Goal: Contribute content: Add original content to the website for others to see

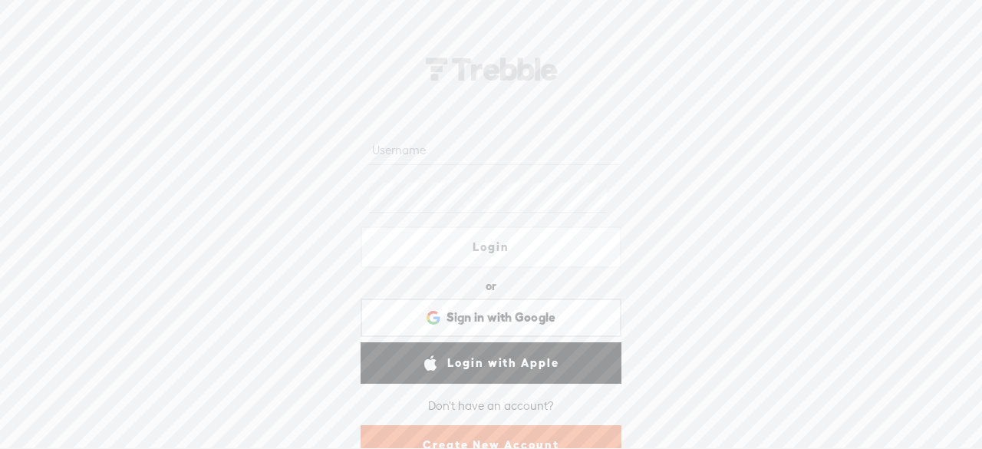
click at [408, 149] on input "text" at bounding box center [493, 150] width 249 height 30
type input "[EMAIL_ADDRESS][DOMAIN_NAME]"
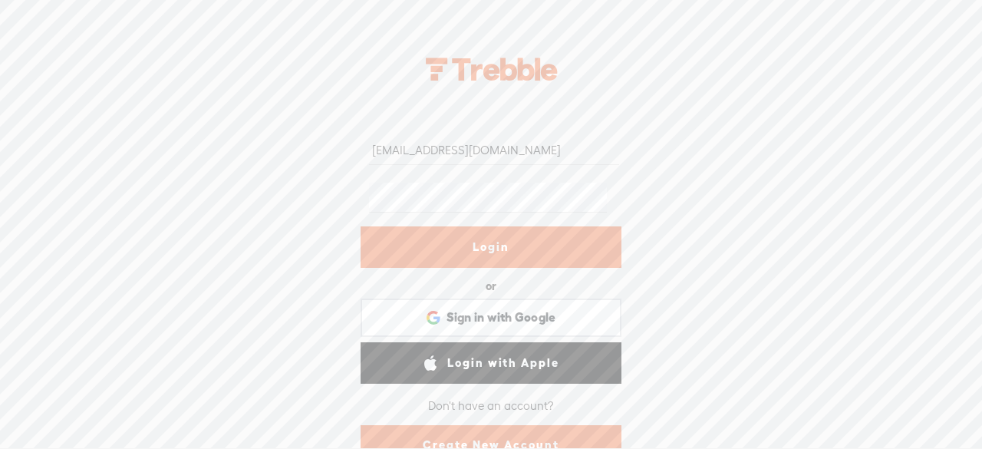
click at [511, 263] on link "Login" at bounding box center [491, 246] width 261 height 41
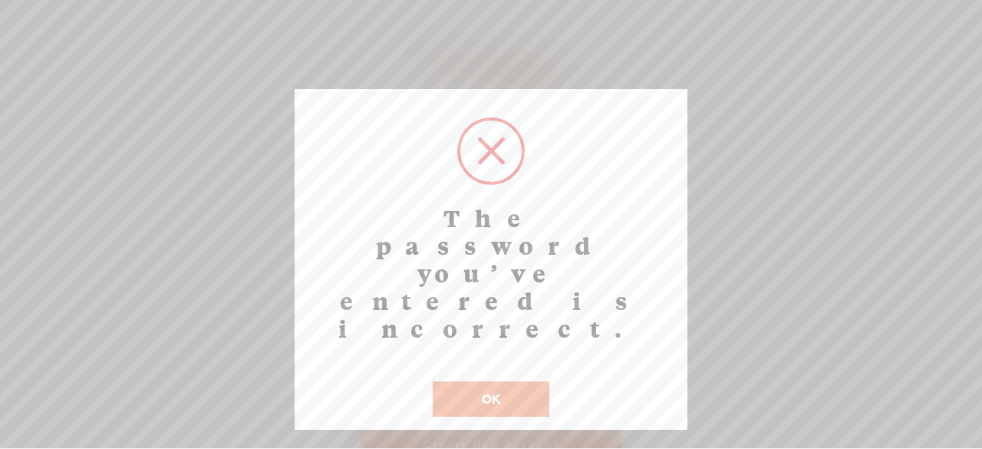
click at [494, 381] on button "OK" at bounding box center [491, 398] width 117 height 35
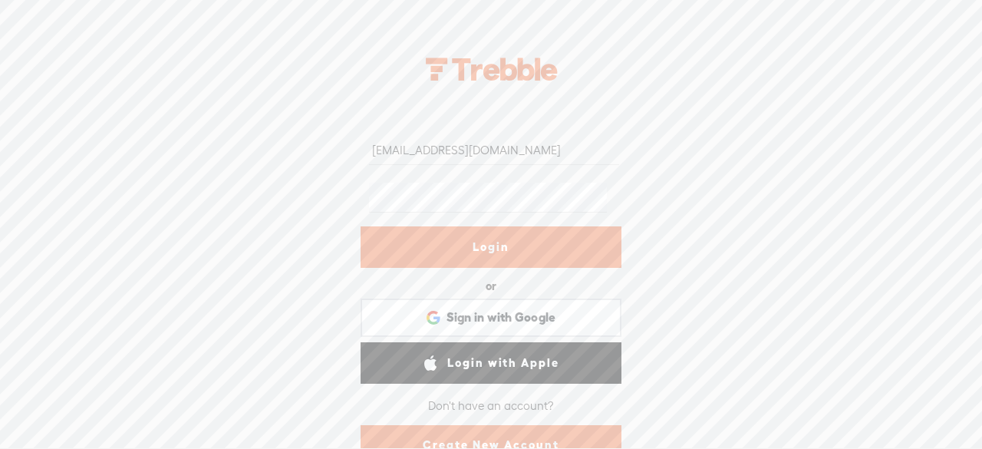
click at [292, 199] on div "[EMAIL_ADDRESS][DOMAIN_NAME] Login or Login with Facebook Sign in with Google S…" at bounding box center [491, 244] width 982 height 407
click at [538, 248] on link "Login" at bounding box center [491, 246] width 261 height 41
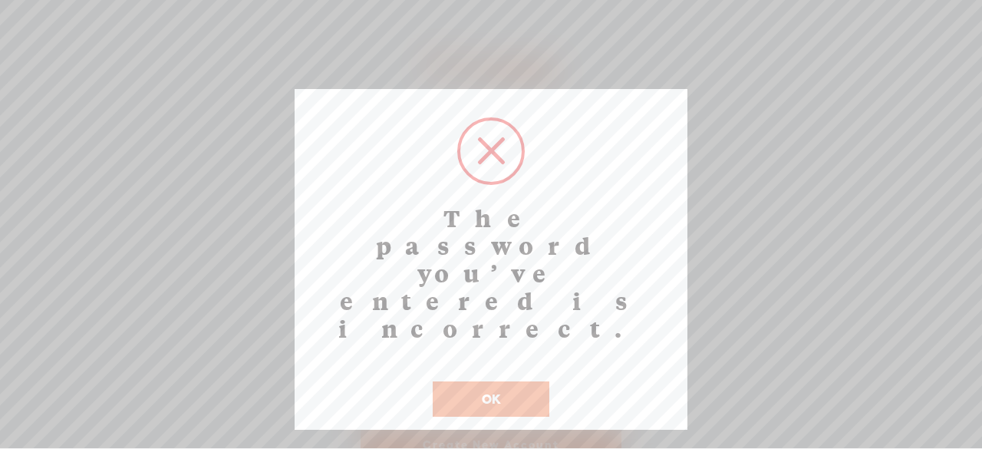
click at [536, 381] on button "OK" at bounding box center [491, 398] width 117 height 35
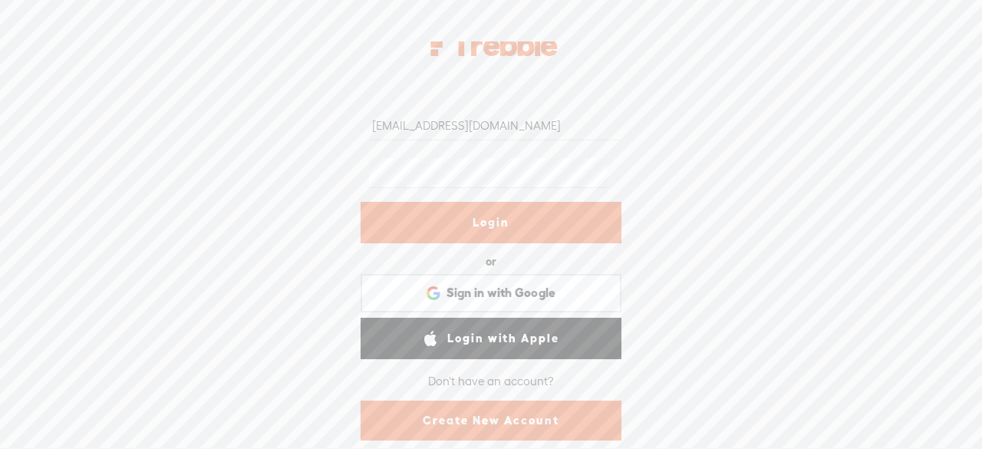
scroll to position [48, 0]
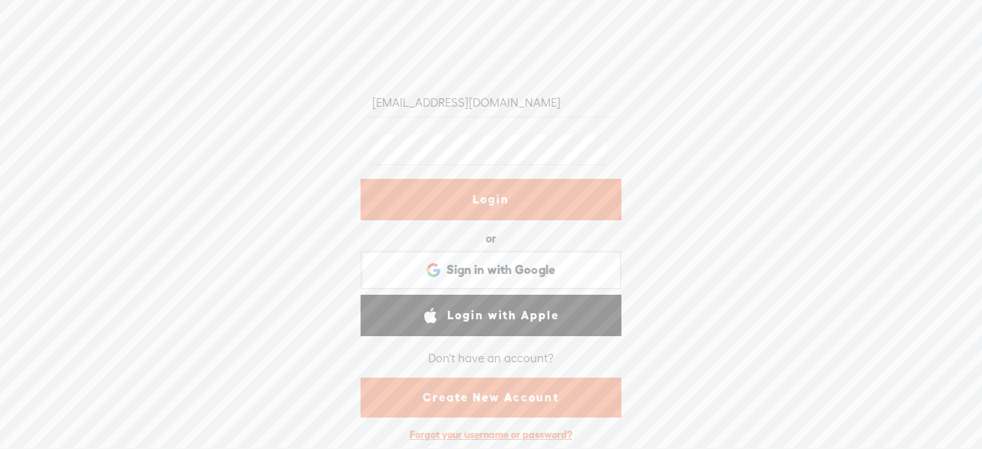
click at [482, 432] on div "Forgot your username or password?" at bounding box center [491, 435] width 178 height 28
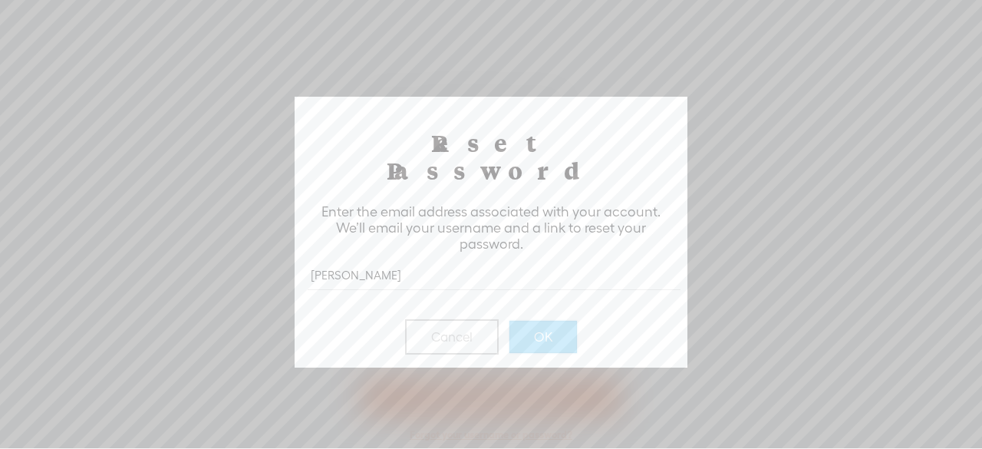
type input "[EMAIL_ADDRESS][DOMAIN_NAME]"
click at [553, 321] on button "OK" at bounding box center [544, 337] width 68 height 32
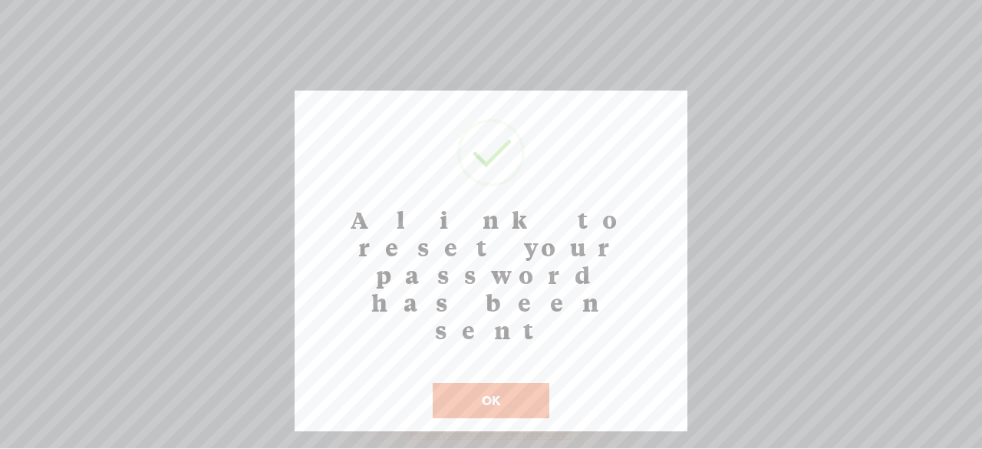
click at [508, 383] on button "OK" at bounding box center [491, 400] width 117 height 35
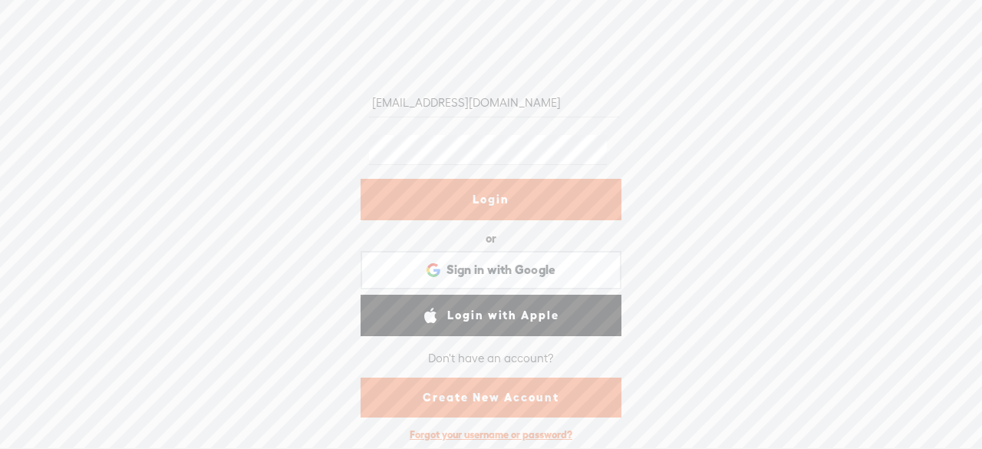
drag, startPoint x: 503, startPoint y: 104, endPoint x: 238, endPoint y: 104, distance: 265.5
click at [238, 104] on div "[EMAIL_ADDRESS][DOMAIN_NAME] Login or Login with Facebook Sign in with Google S…" at bounding box center [491, 244] width 982 height 407
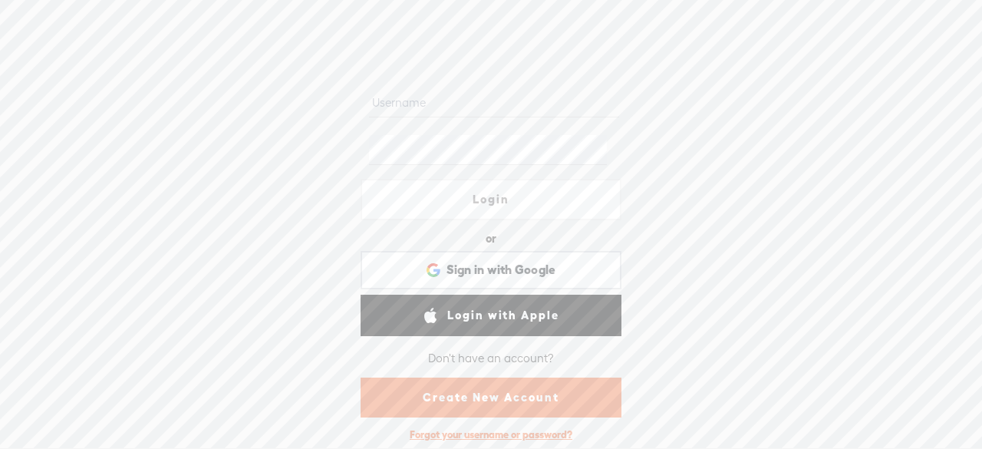
paste input "brittney144"
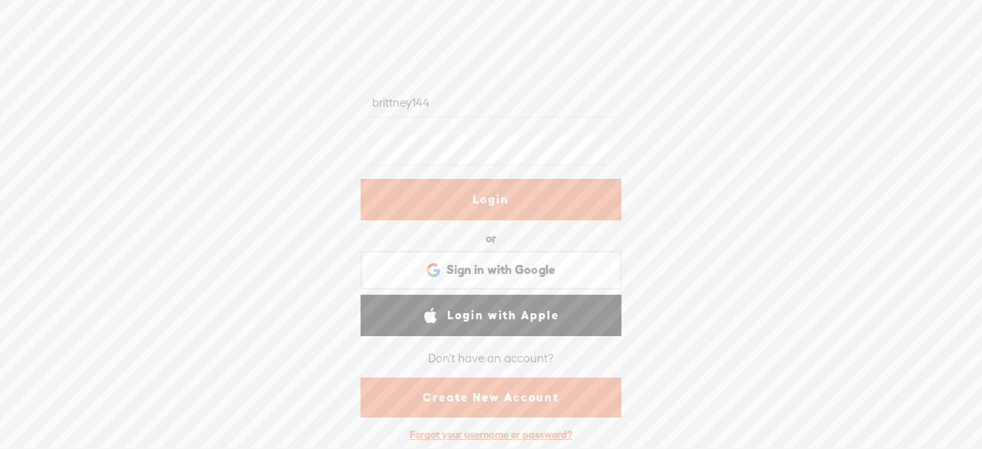
type input "brittney144"
click at [490, 190] on link "Login" at bounding box center [491, 199] width 261 height 41
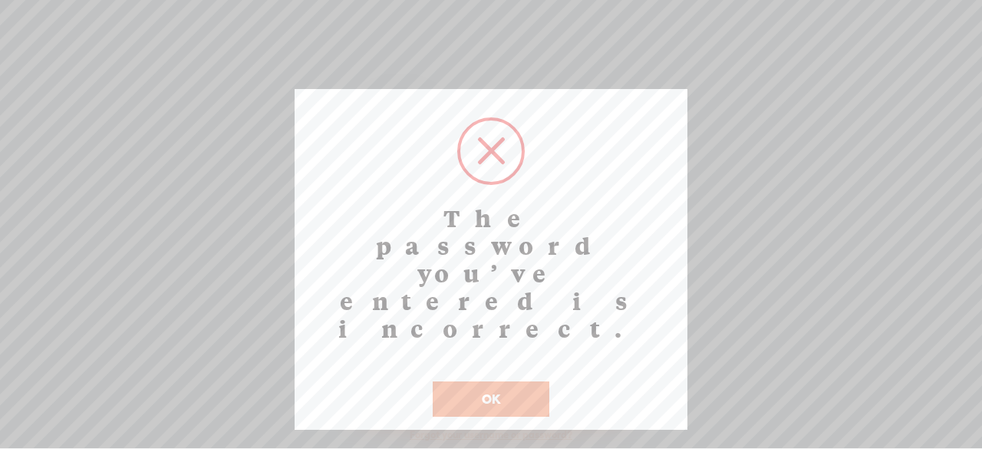
click at [496, 381] on button "OK" at bounding box center [491, 398] width 117 height 35
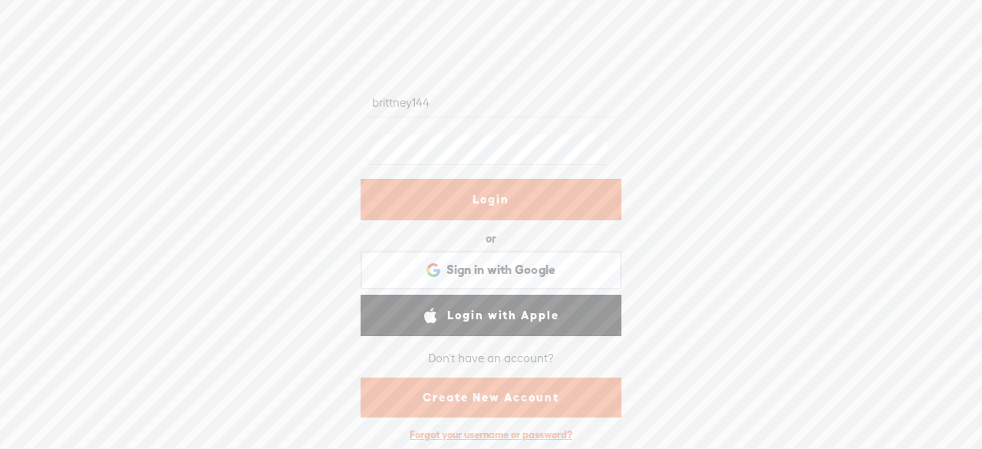
click at [494, 211] on link "Login" at bounding box center [491, 199] width 261 height 41
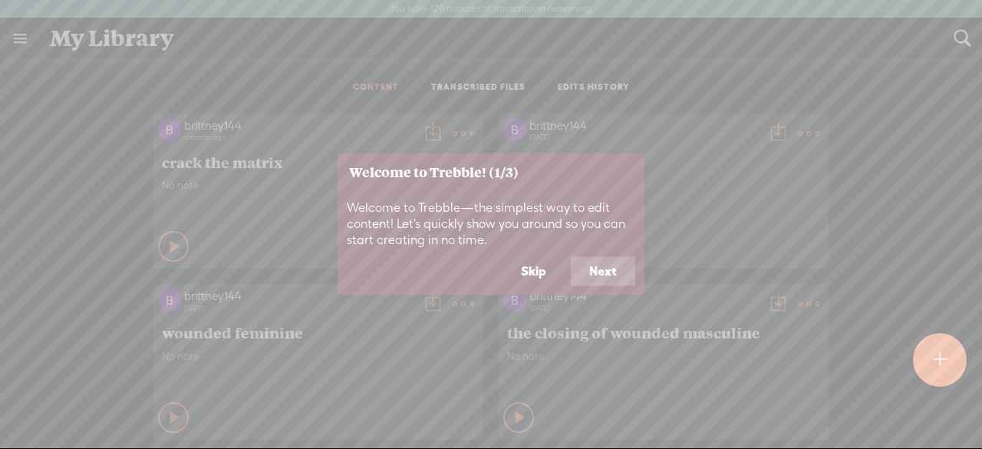
click at [616, 272] on button "Next" at bounding box center [603, 271] width 64 height 29
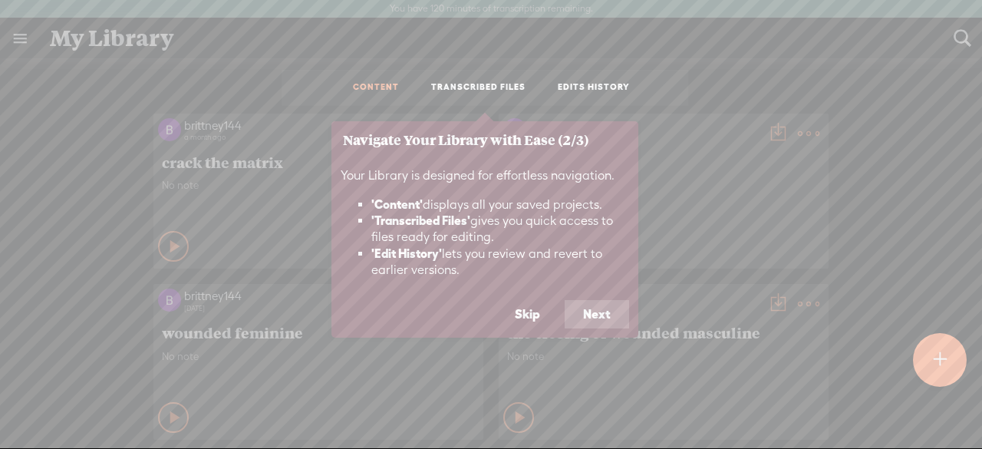
click at [599, 315] on button "Next" at bounding box center [597, 314] width 64 height 29
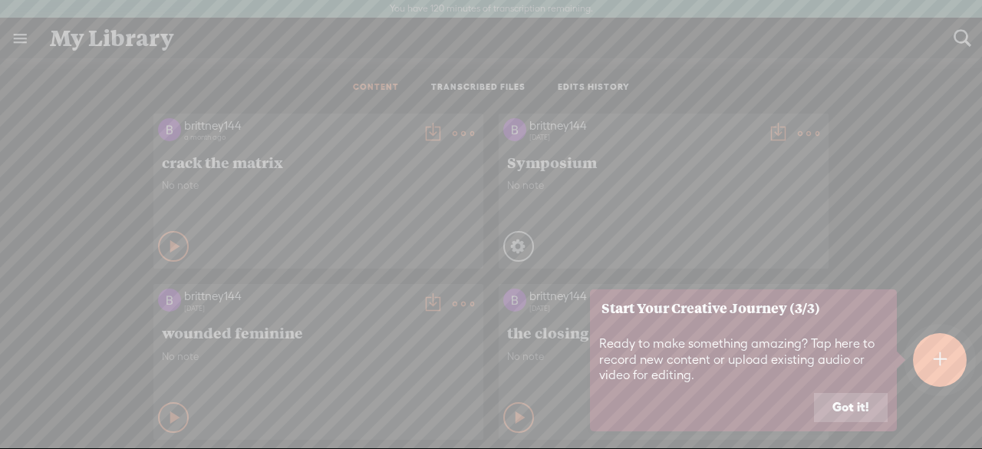
click at [870, 412] on button "Got it!" at bounding box center [851, 407] width 74 height 29
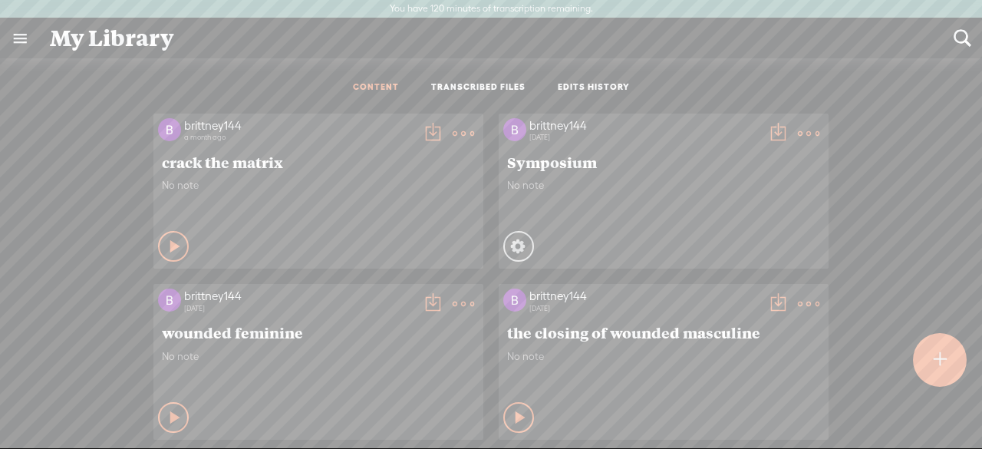
click at [946, 369] on t at bounding box center [940, 359] width 14 height 35
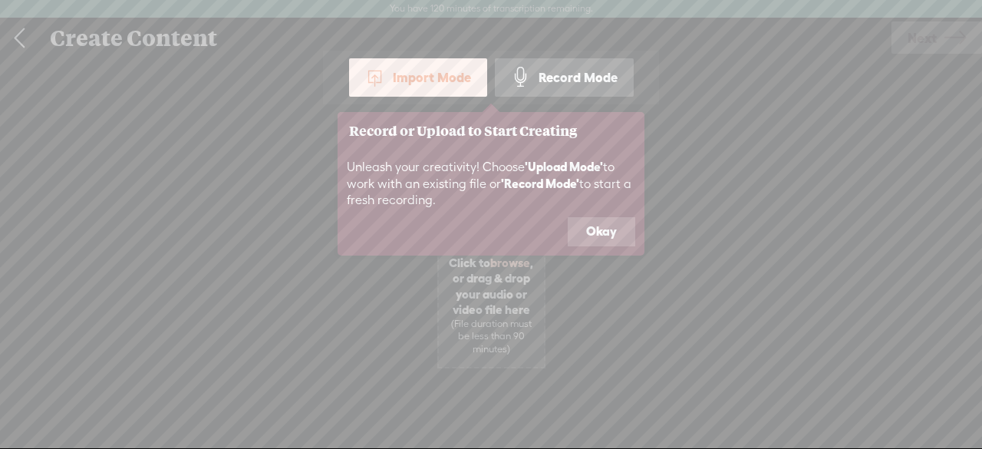
click at [590, 231] on button "Okay" at bounding box center [602, 231] width 68 height 29
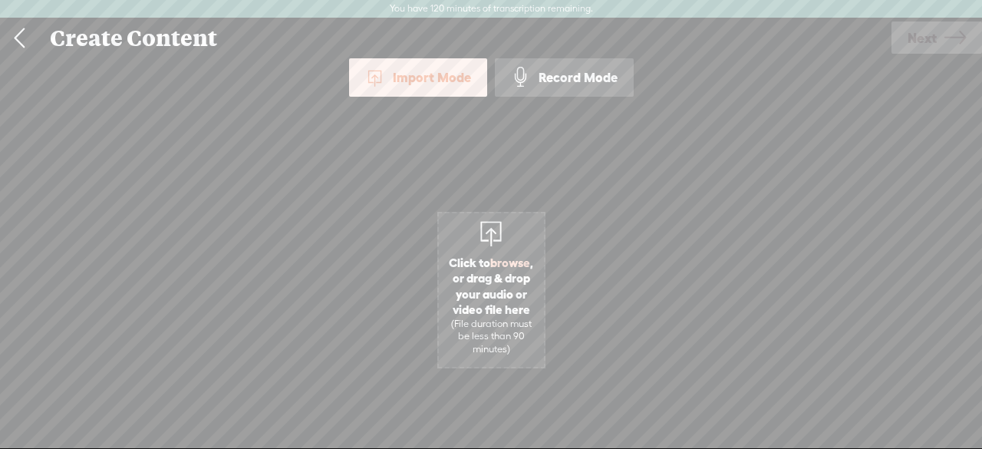
click at [473, 277] on span "Click to browse , or drag & drop your audio or video file here (File duration m…" at bounding box center [491, 305] width 105 height 116
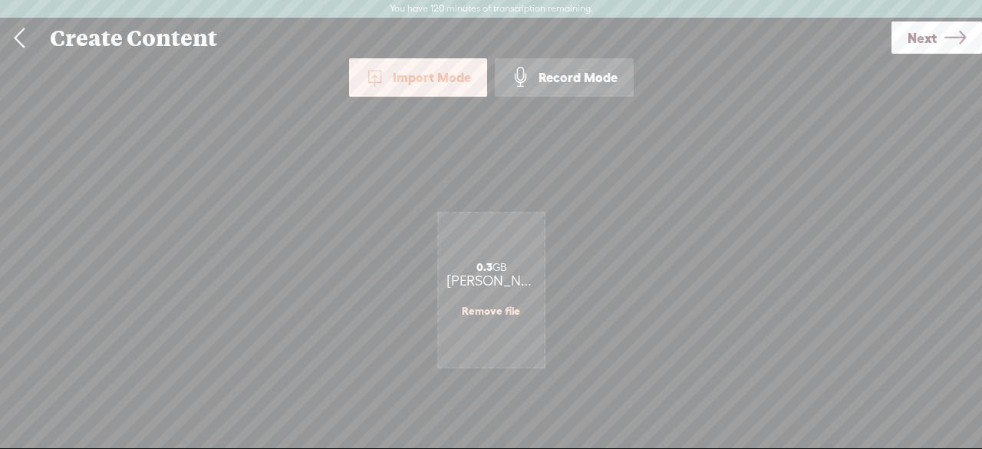
click at [939, 41] on link "Next" at bounding box center [937, 37] width 91 height 32
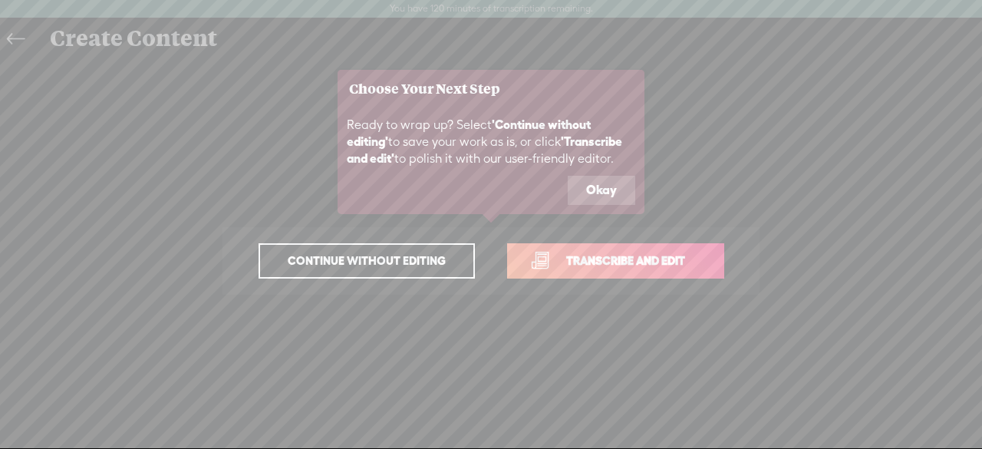
click at [609, 194] on button "Okay" at bounding box center [602, 190] width 68 height 29
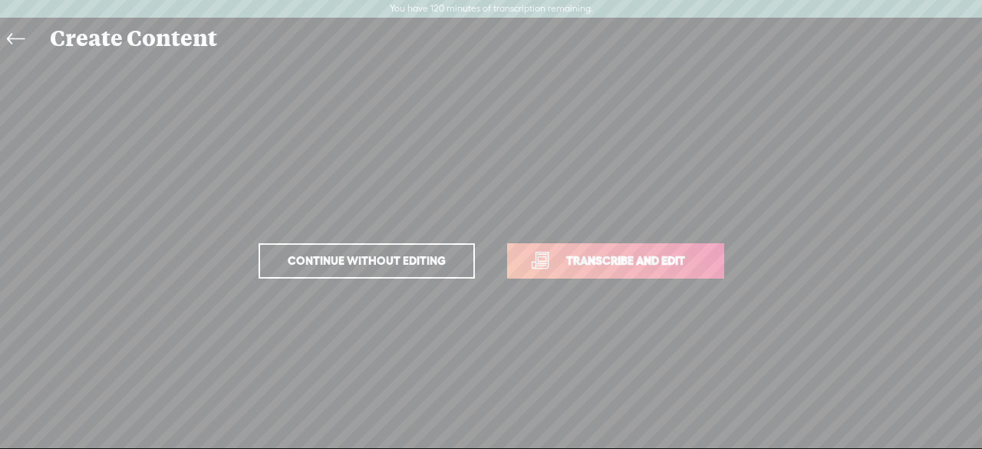
click at [635, 263] on span "Transcribe and edit" at bounding box center [625, 261] width 151 height 18
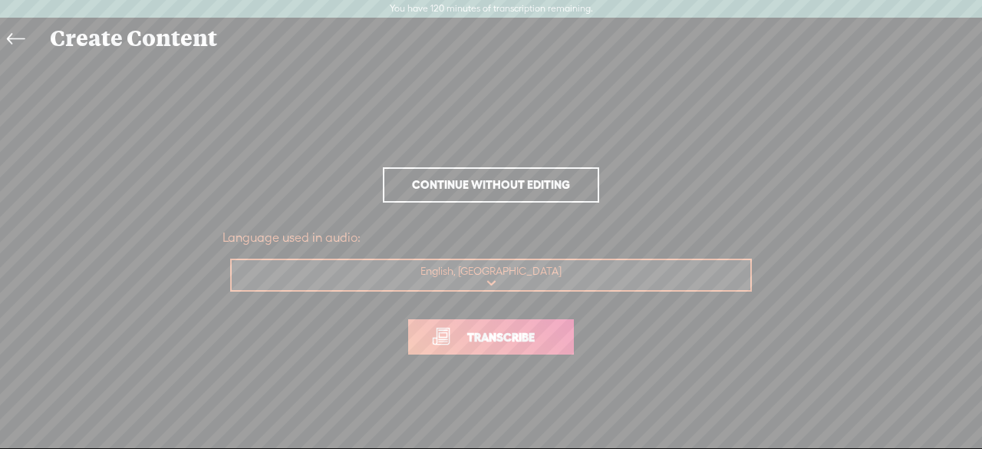
click at [510, 341] on span "Transcribe" at bounding box center [501, 337] width 100 height 18
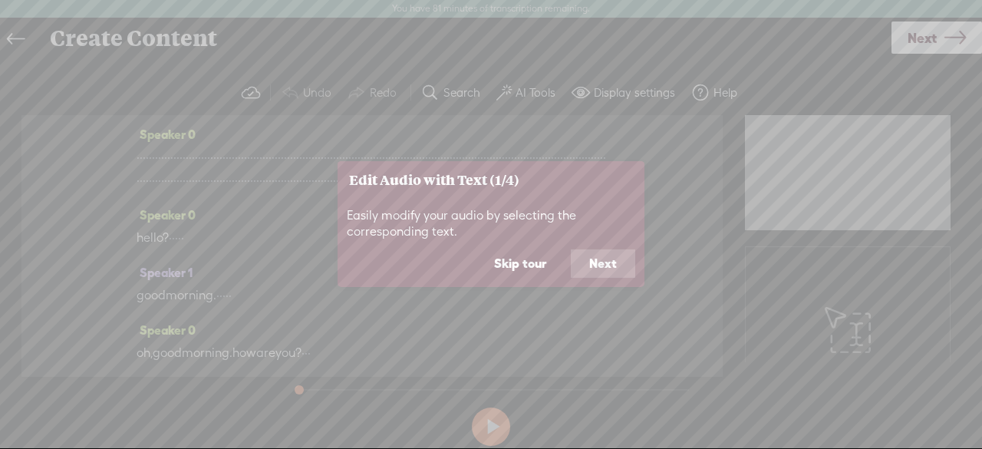
click at [599, 271] on button "Next" at bounding box center [603, 263] width 64 height 29
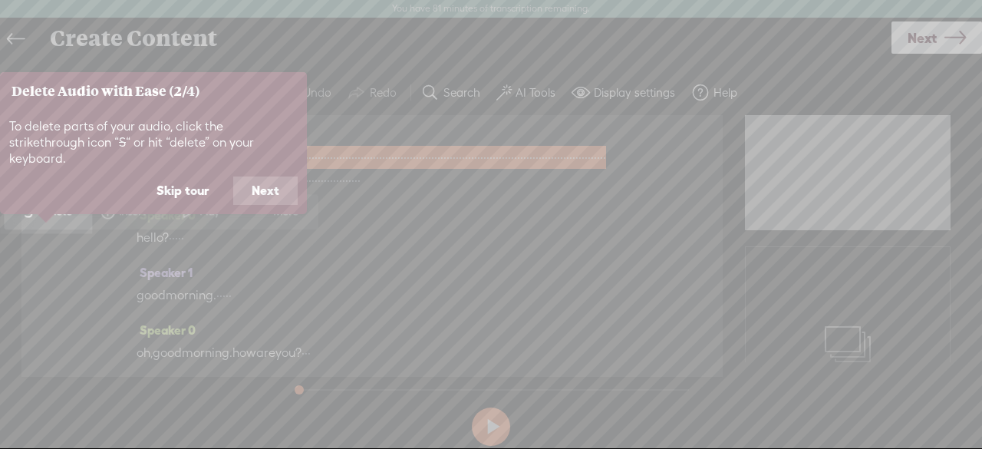
click at [267, 177] on button "Next" at bounding box center [265, 191] width 64 height 29
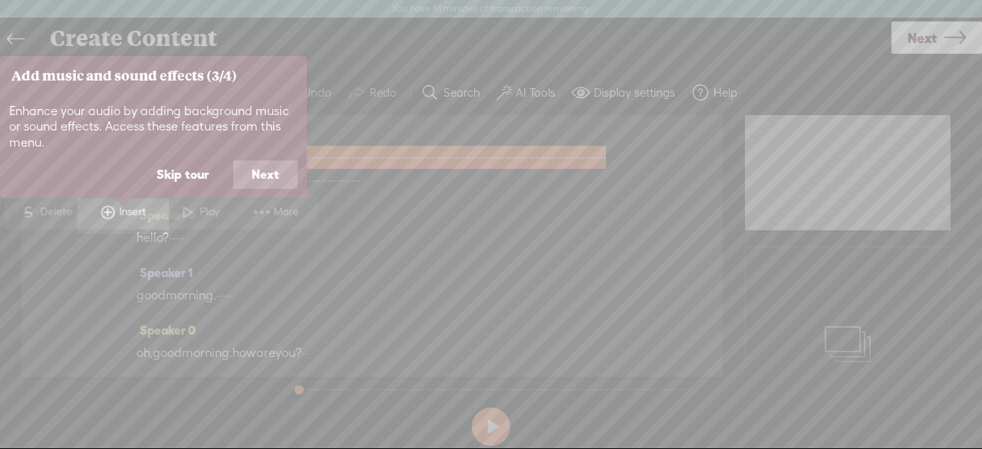
click at [279, 178] on button "Next" at bounding box center [265, 174] width 64 height 29
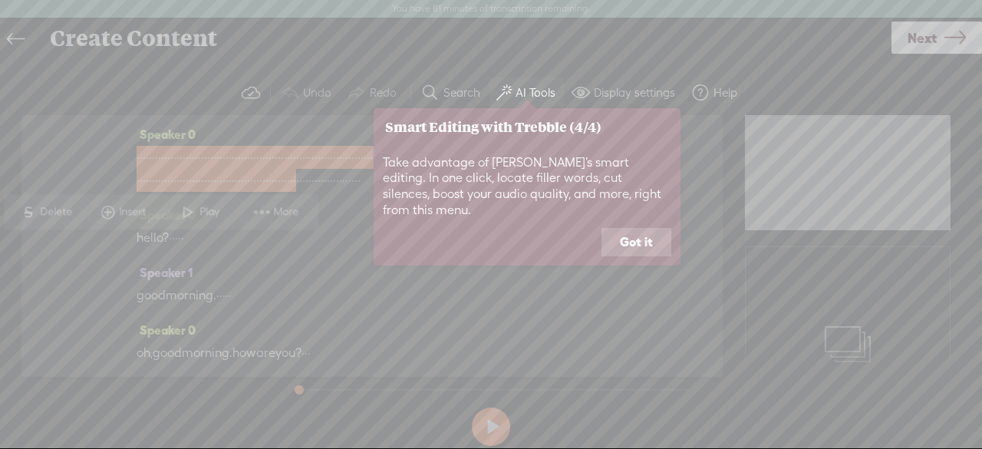
click at [646, 233] on button "Got it" at bounding box center [637, 242] width 70 height 29
